Goal: Book appointment/travel/reservation

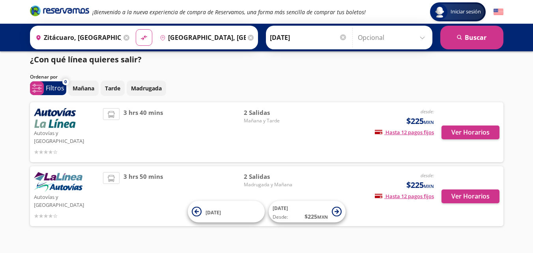
scroll to position [7, 0]
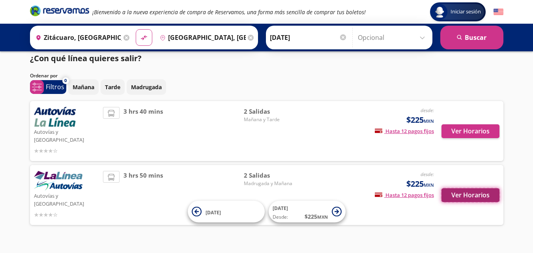
click at [473, 188] on button "Ver Horarios" at bounding box center [471, 195] width 58 height 14
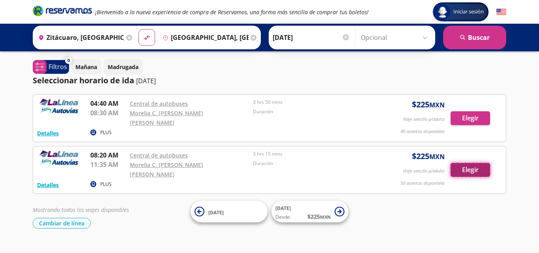
click at [461, 163] on button "Elegir" at bounding box center [470, 170] width 39 height 14
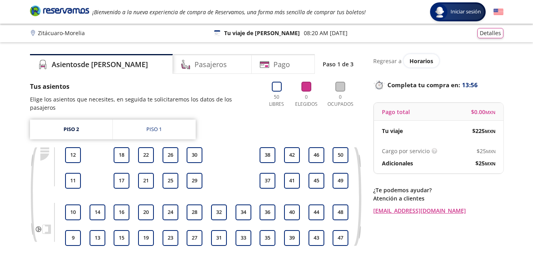
scroll to position [39, 0]
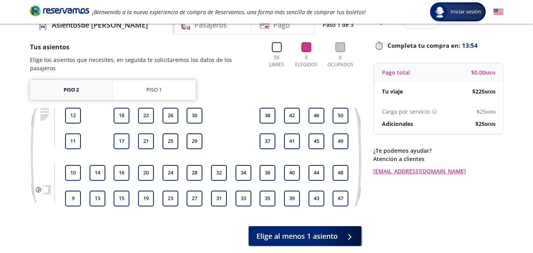
click at [76, 85] on link "Piso 2" at bounding box center [71, 90] width 83 height 20
click at [146, 86] on div "Piso 1" at bounding box center [153, 90] width 15 height 8
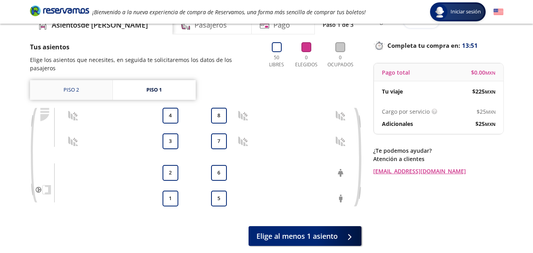
click at [96, 83] on link "Piso 2" at bounding box center [71, 90] width 83 height 20
